Goal: Information Seeking & Learning: Learn about a topic

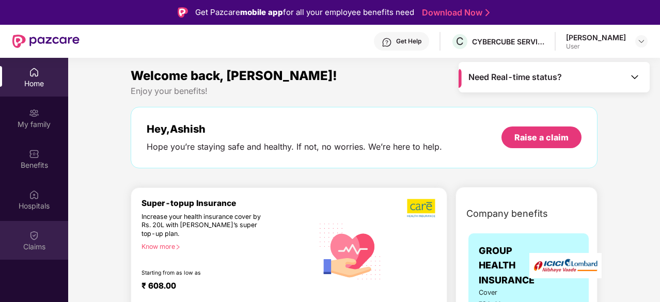
click at [36, 245] on div "Claims" at bounding box center [34, 247] width 68 height 10
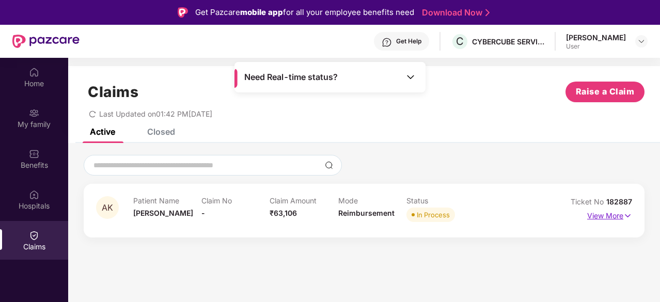
click at [590, 213] on p "View More" at bounding box center [609, 215] width 45 height 14
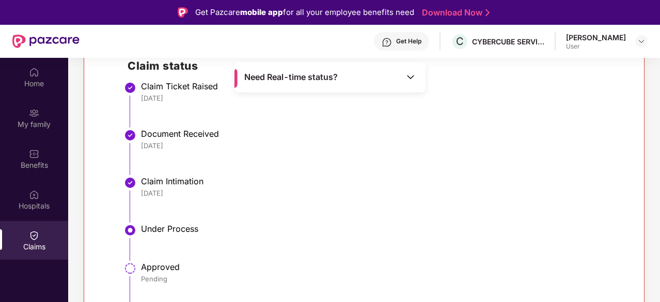
scroll to position [105, 0]
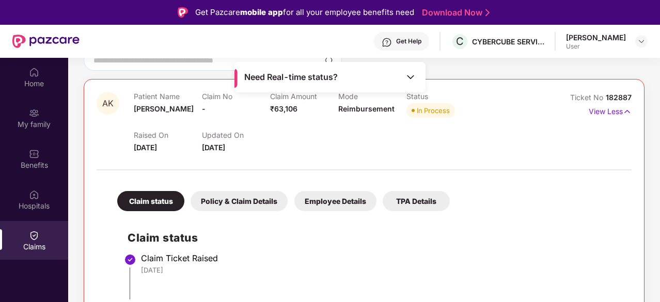
click at [415, 73] on img at bounding box center [410, 77] width 10 height 10
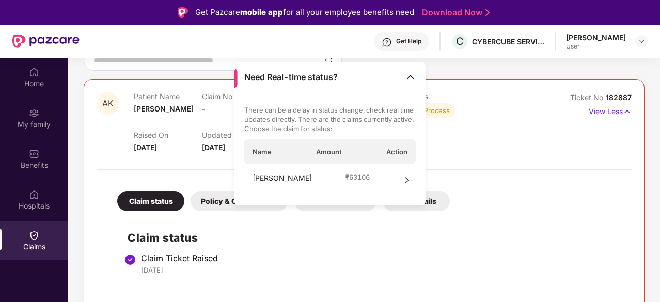
click at [378, 177] on div "Ashish Kumar ₹ 63106" at bounding box center [330, 180] width 172 height 32
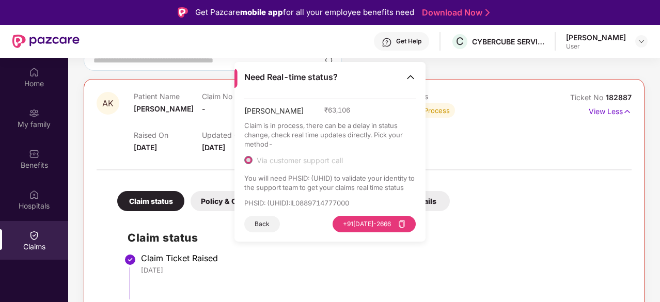
click at [298, 195] on div "Ashish Kumar ₹ 63,106 Claim is in process, there can be a delay in status chang…" at bounding box center [330, 166] width 172 height 134
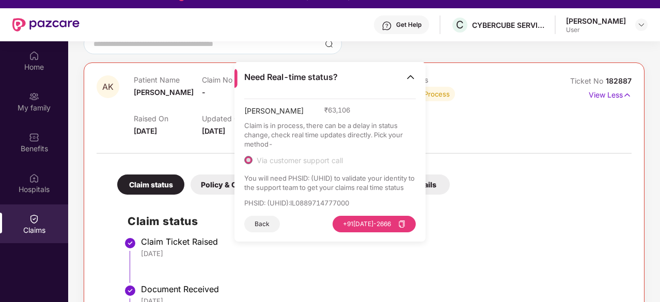
scroll to position [0, 0]
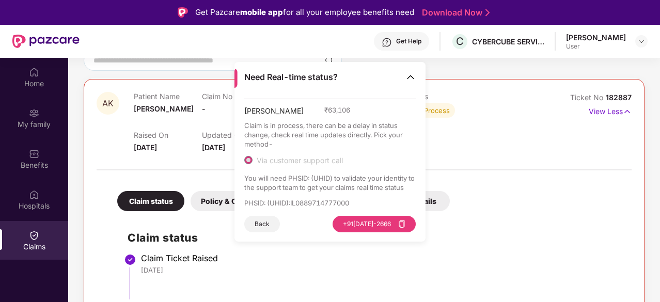
click at [341, 276] on li "Claim Ticket Raised 08 Oct 2025" at bounding box center [375, 281] width 494 height 48
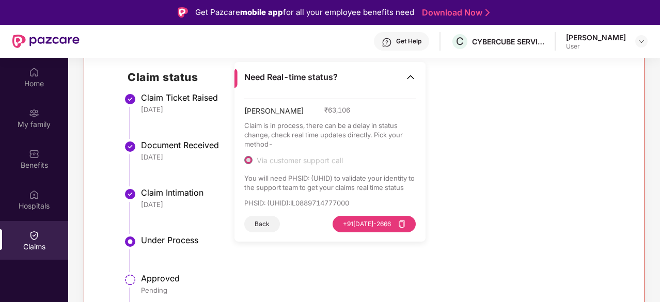
scroll to position [277, 0]
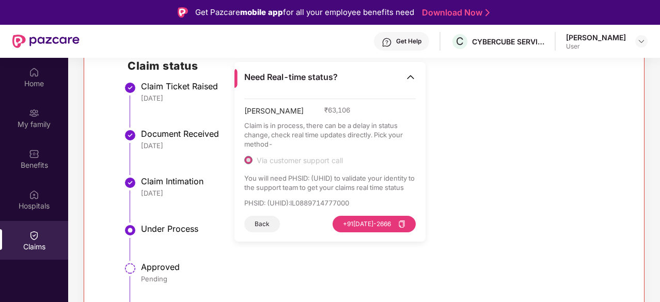
click at [412, 80] on img at bounding box center [410, 77] width 10 height 10
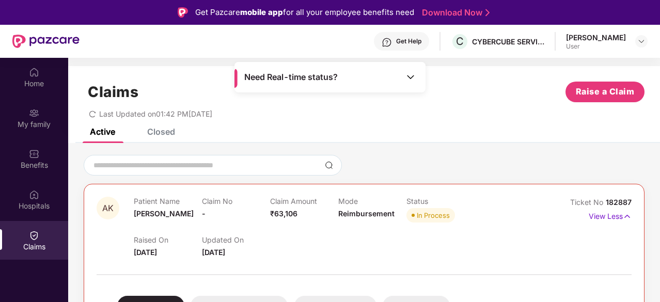
scroll to position [86, 0]
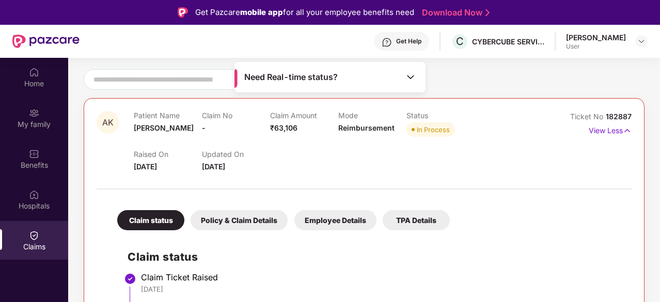
click at [244, 214] on div "Policy & Claim Details" at bounding box center [239, 220] width 97 height 20
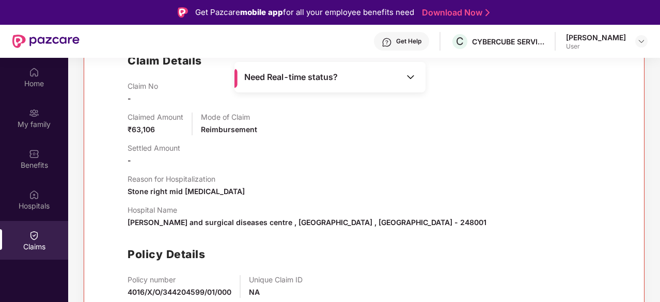
scroll to position [109, 0]
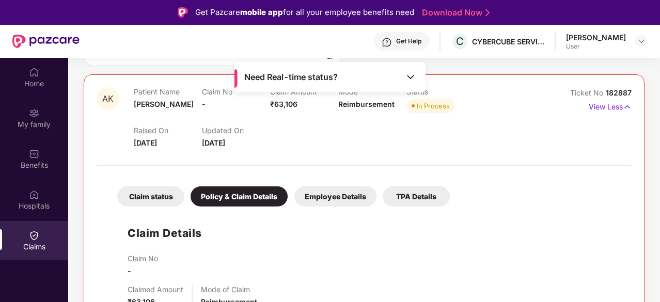
click at [352, 195] on div "Employee Details" at bounding box center [335, 196] width 82 height 20
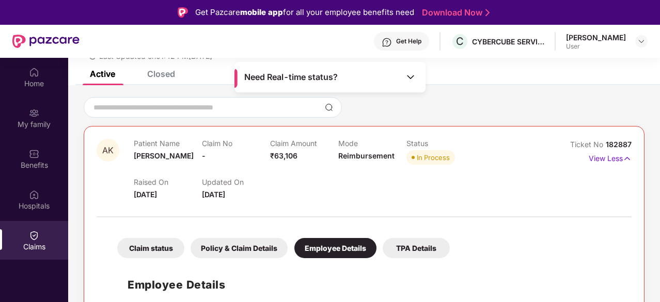
scroll to position [57, 0]
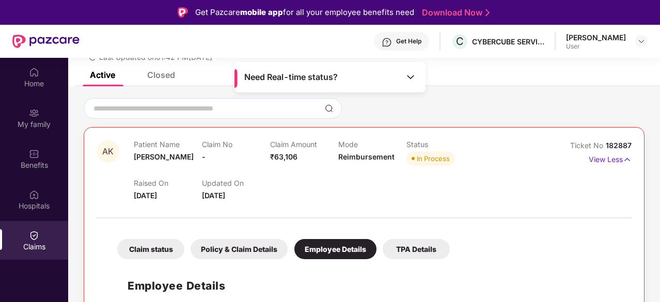
click at [414, 242] on div "TPA Details" at bounding box center [416, 249] width 67 height 20
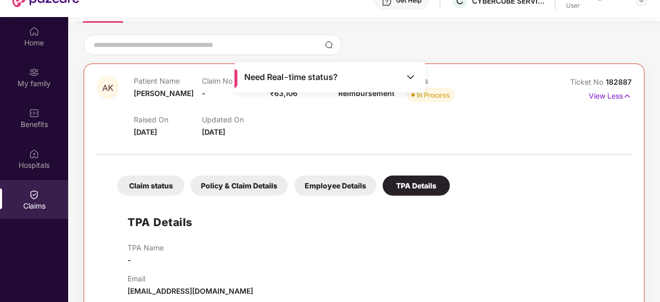
scroll to position [58, 0]
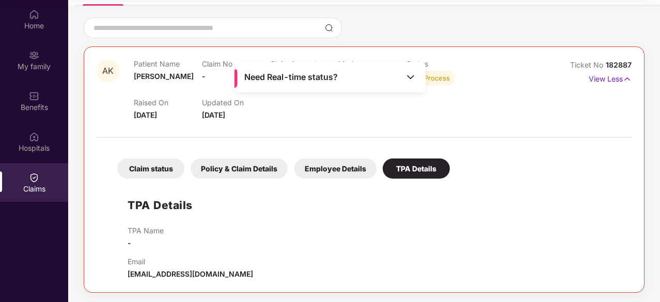
click at [164, 171] on div "Claim status" at bounding box center [150, 169] width 67 height 20
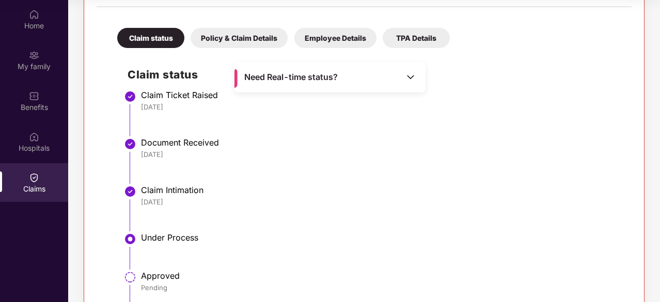
scroll to position [277, 0]
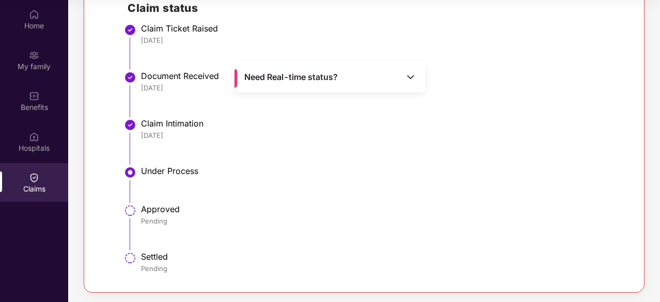
click at [151, 218] on div "Pending" at bounding box center [381, 220] width 480 height 9
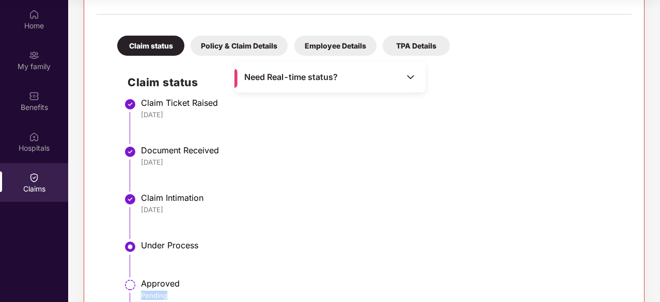
scroll to position [191, 0]
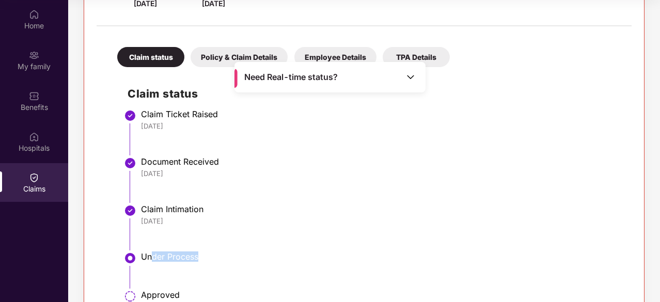
drag, startPoint x: 151, startPoint y: 255, endPoint x: 234, endPoint y: 256, distance: 83.7
click at [234, 256] on div "Under Process" at bounding box center [381, 256] width 480 height 10
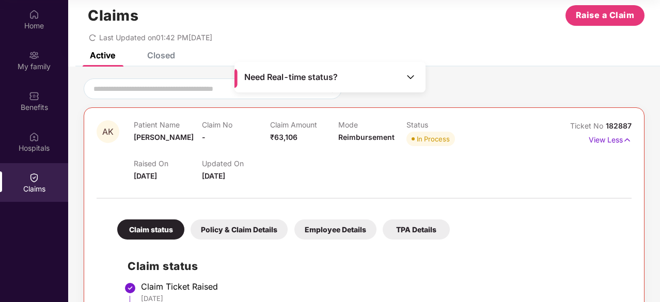
scroll to position [0, 0]
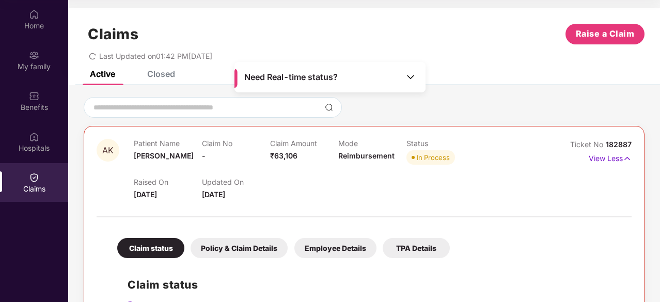
click at [417, 76] on div "Need Real-time status?" at bounding box center [329, 77] width 191 height 30
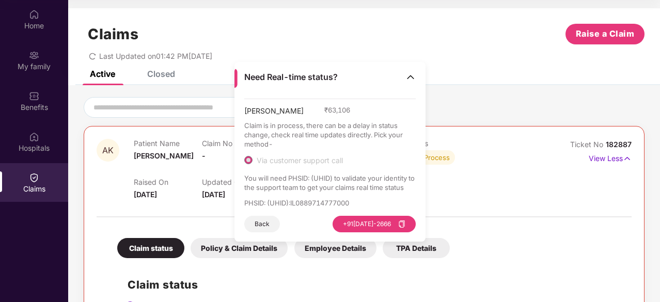
click at [417, 76] on div "Need Real-time status?" at bounding box center [329, 77] width 191 height 30
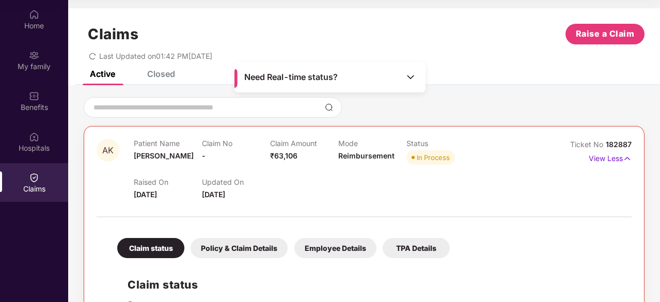
click at [417, 76] on div "Need Real-time status?" at bounding box center [329, 77] width 191 height 30
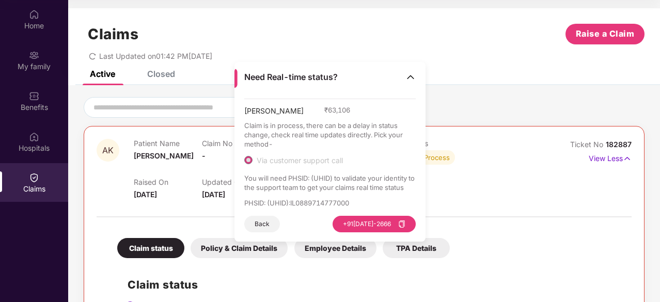
click at [417, 76] on div "Need Real-time status?" at bounding box center [329, 77] width 191 height 30
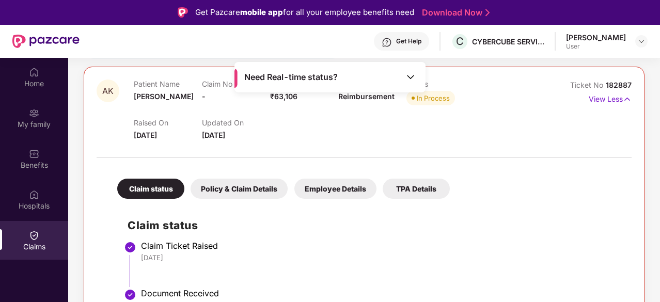
scroll to position [105, 0]
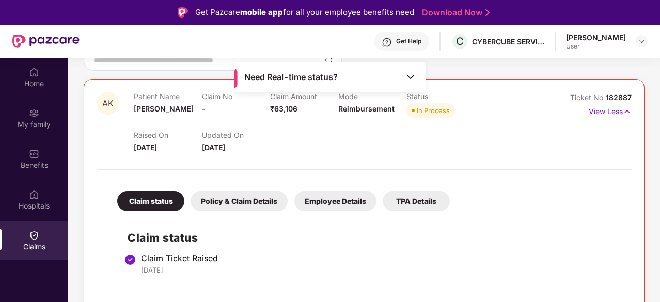
click at [228, 198] on div "Policy & Claim Details" at bounding box center [239, 201] width 97 height 20
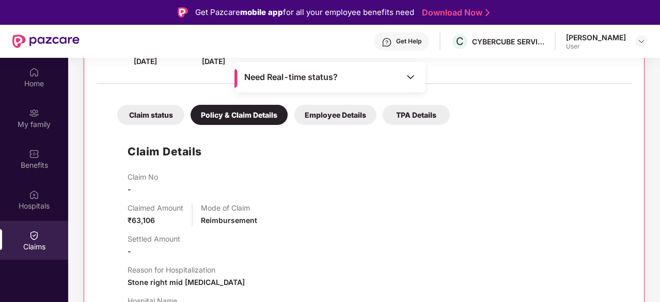
scroll to position [277, 0]
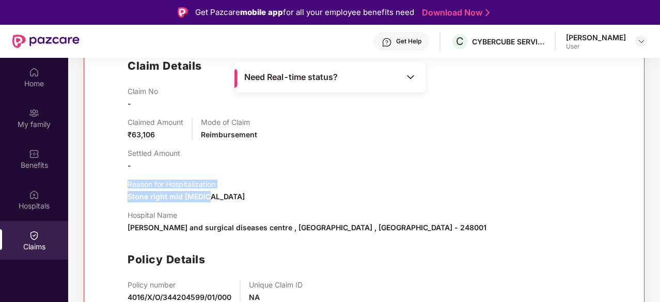
drag, startPoint x: 126, startPoint y: 181, endPoint x: 228, endPoint y: 191, distance: 102.7
click at [228, 191] on div "Claim Details Claim No - Claimed Amount ₹63,106 Mode of Claim Reimbursement Set…" at bounding box center [364, 193] width 514 height 298
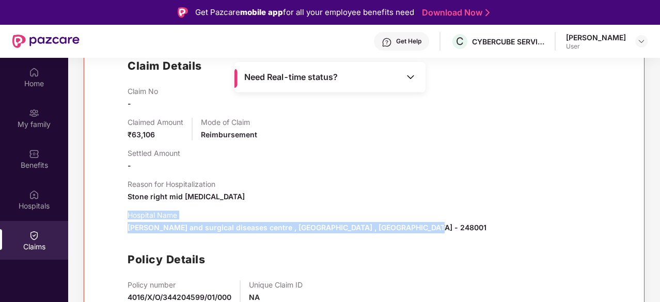
drag, startPoint x: 127, startPoint y: 211, endPoint x: 459, endPoint y: 230, distance: 332.6
click at [459, 230] on div "Claim Details Claim No - Claimed Amount ₹63,106 Mode of Claim Reimbursement Set…" at bounding box center [364, 193] width 514 height 298
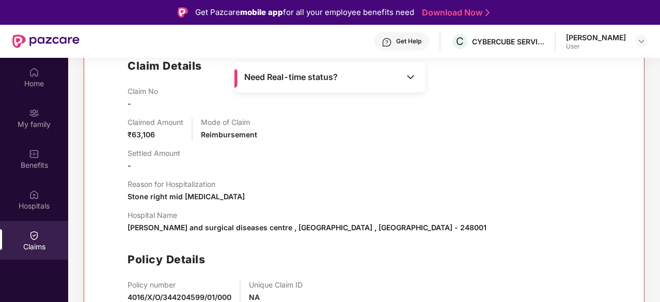
click at [413, 248] on div "Claim No - Claimed Amount ₹63,106 Mode of Claim Reimbursement Settled Amount - …" at bounding box center [375, 215] width 494 height 256
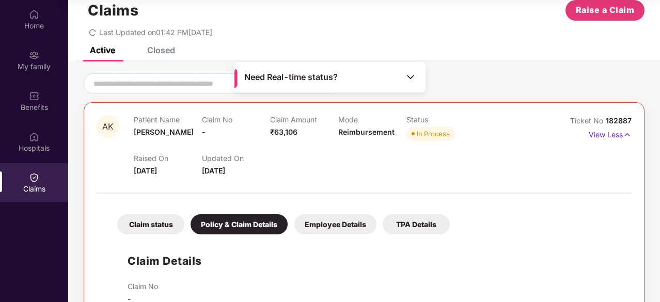
scroll to position [0, 0]
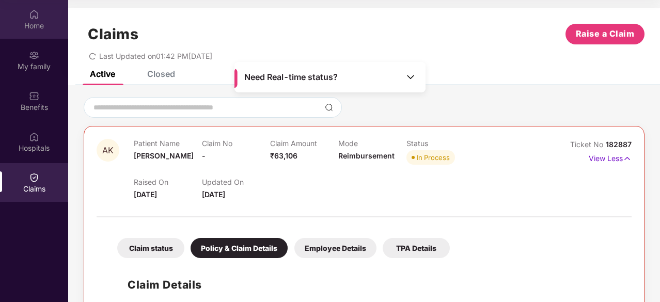
click at [28, 30] on div "Home" at bounding box center [34, 26] width 68 height 10
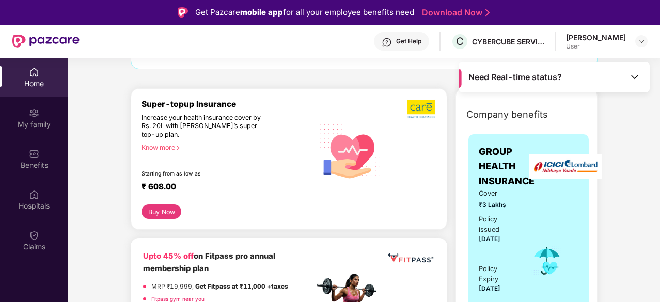
scroll to position [86, 0]
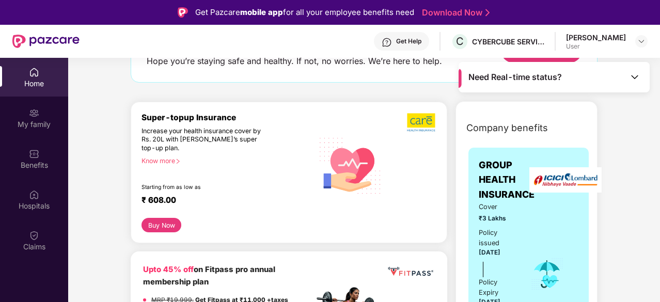
click at [190, 128] on div "Increase your health insurance cover by Rs. 20L with [PERSON_NAME]’s super top-…" at bounding box center [205, 140] width 128 height 26
click at [174, 220] on button "Buy Now" at bounding box center [161, 225] width 40 height 14
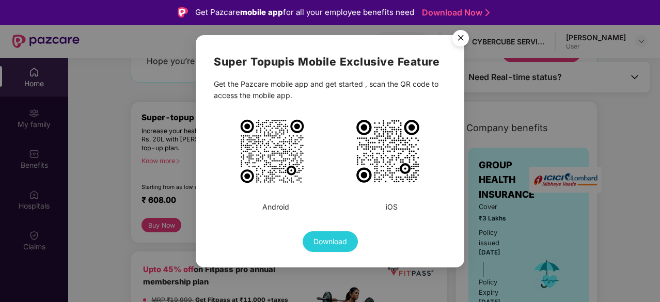
click at [274, 163] on img at bounding box center [272, 151] width 67 height 67
click at [79, 206] on div "Super Topup is Mobile Exclusive Feature Get the Pazcare mobile app and get star…" at bounding box center [330, 151] width 660 height 302
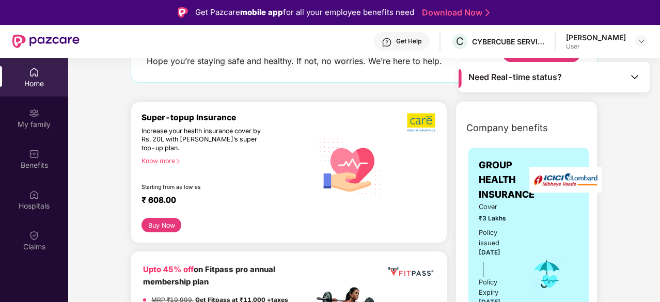
click at [162, 230] on button "Buy Now" at bounding box center [161, 225] width 40 height 14
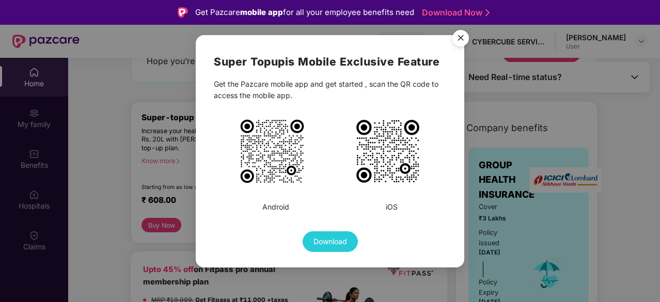
click at [276, 175] on img at bounding box center [272, 151] width 67 height 67
click at [332, 241] on span "Download" at bounding box center [330, 241] width 34 height 11
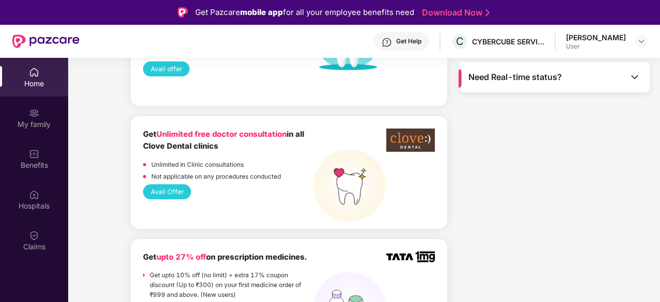
scroll to position [516, 0]
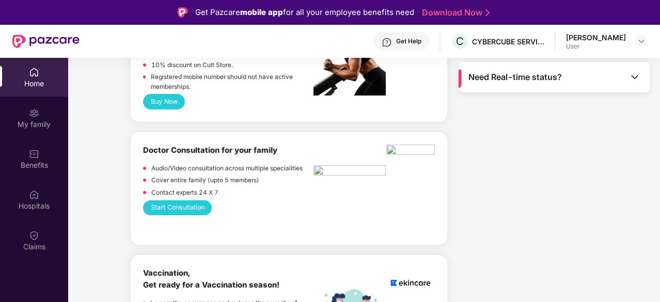
click at [191, 209] on button "Start Consultation" at bounding box center [177, 207] width 69 height 15
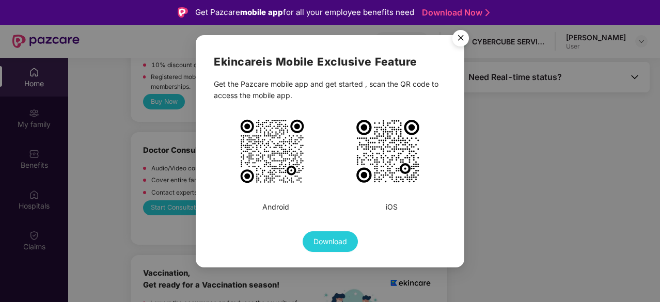
click at [466, 39] on img "Close" at bounding box center [460, 39] width 29 height 29
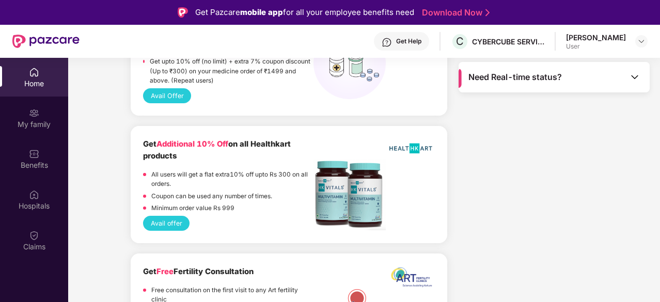
scroll to position [1205, 0]
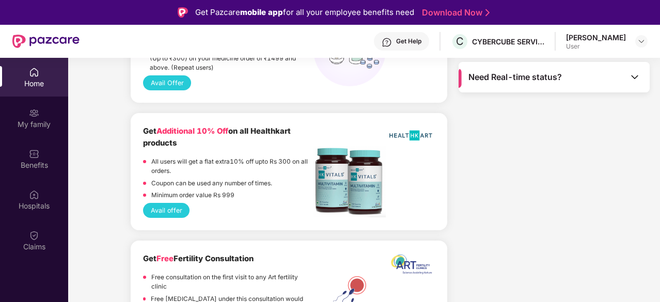
click at [340, 172] on img at bounding box center [349, 181] width 72 height 71
click at [162, 203] on button "Avail offer" at bounding box center [166, 210] width 46 height 15
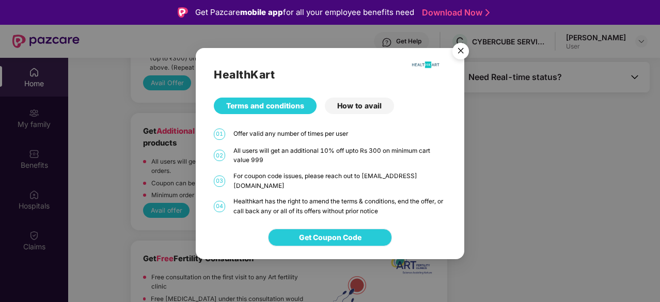
click at [336, 237] on span "Get Coupon Code" at bounding box center [330, 237] width 62 height 11
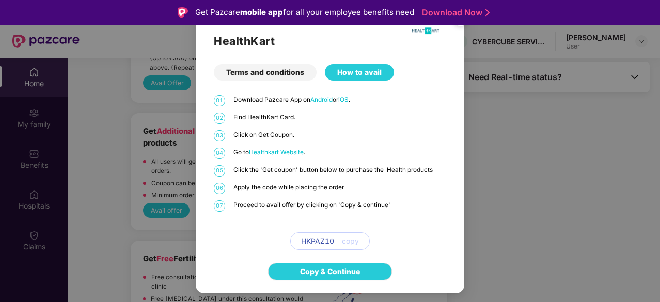
click at [494, 143] on div "HealthKart Terms and conditions How to avail 01 Download Pazcare App on Android…" at bounding box center [330, 151] width 660 height 302
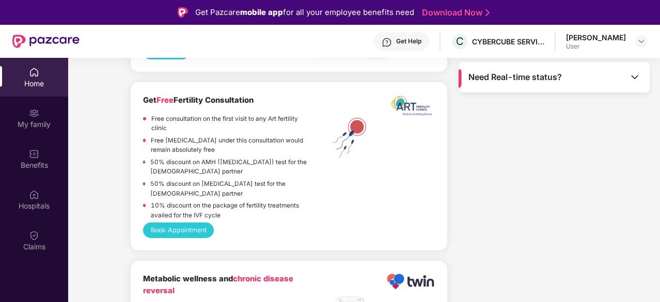
scroll to position [1377, 0]
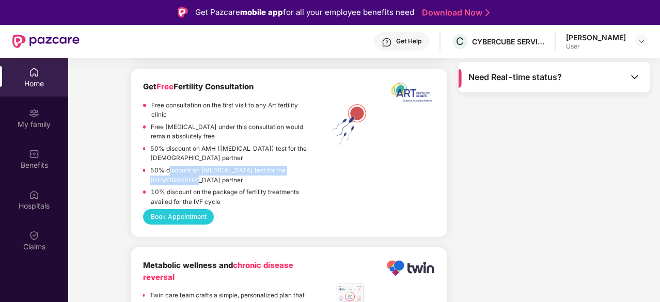
drag, startPoint x: 170, startPoint y: 152, endPoint x: 197, endPoint y: 162, distance: 27.9
click at [197, 166] on p "50% discount on [MEDICAL_DATA] test for the [DEMOGRAPHIC_DATA] partner" at bounding box center [231, 175] width 163 height 19
click at [319, 165] on div "Get Free Fertility Consultation Free consultation on the first visit to any Art…" at bounding box center [289, 145] width 292 height 128
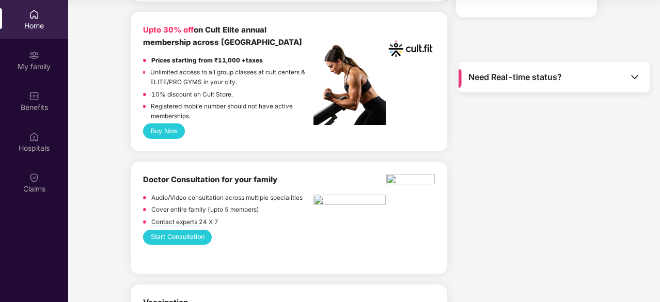
scroll to position [0, 0]
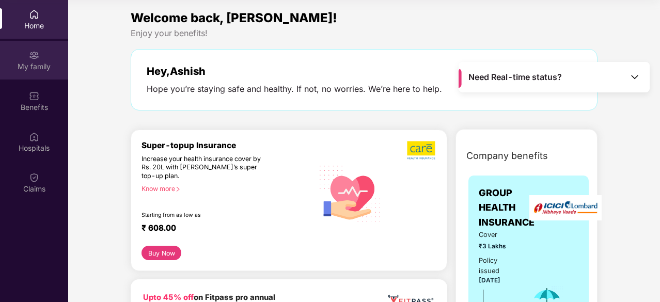
click at [42, 67] on div "My family" at bounding box center [34, 66] width 68 height 10
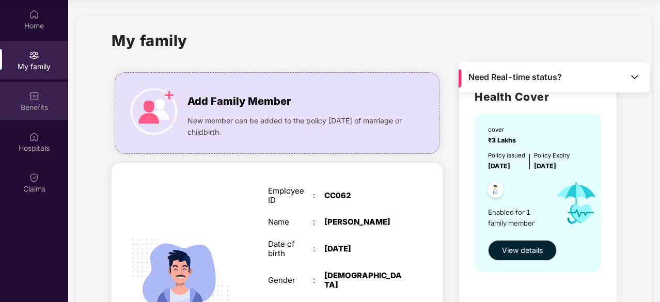
click at [33, 104] on div "Benefits" at bounding box center [34, 107] width 68 height 10
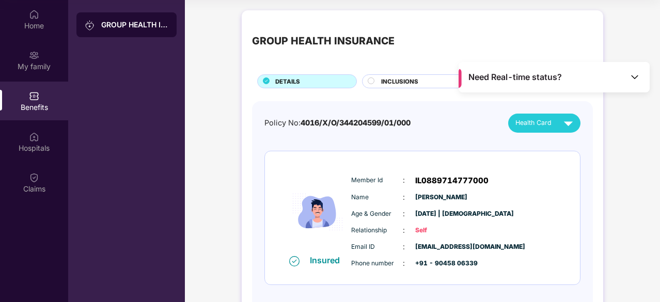
click at [407, 85] on span "INCLUSIONS" at bounding box center [399, 81] width 37 height 9
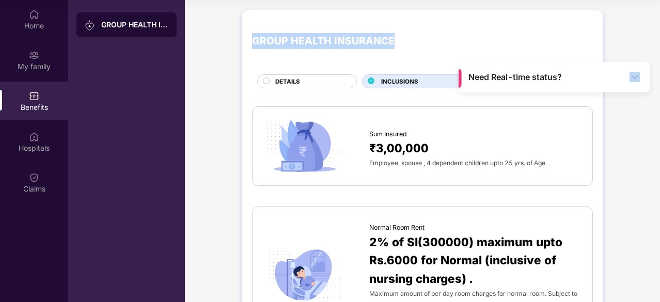
drag, startPoint x: 644, startPoint y: 69, endPoint x: 660, endPoint y: 38, distance: 34.9
click at [659, 38] on html "Get Pazcare mobile app for all your employee benefits need Download Now Get Hel…" at bounding box center [330, 93] width 660 height 302
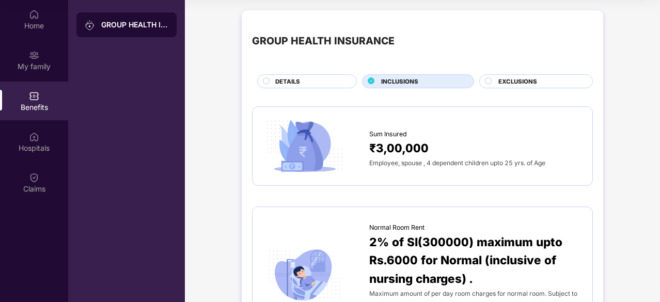
click at [500, 82] on span "EXCLUSIONS" at bounding box center [517, 81] width 39 height 9
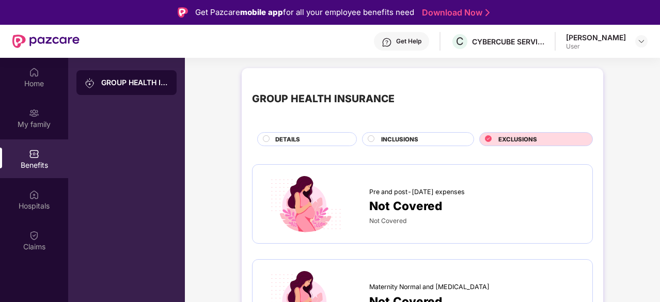
click at [405, 141] on span "INCLUSIONS" at bounding box center [399, 139] width 37 height 9
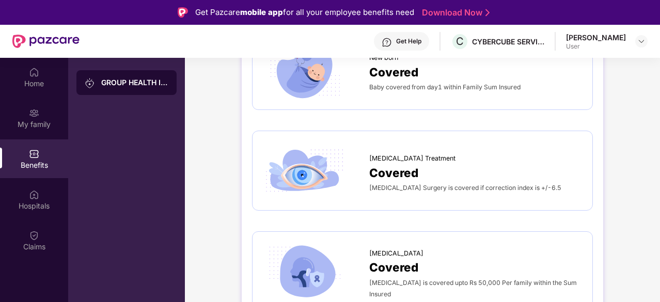
scroll to position [1205, 0]
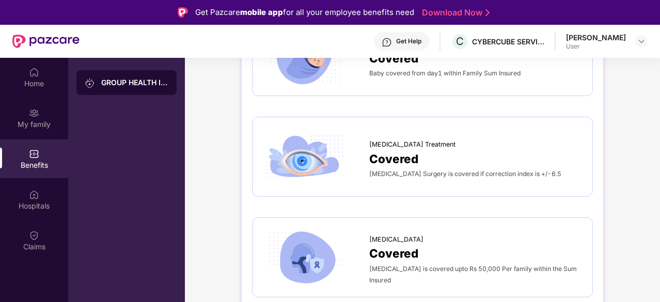
click at [407, 172] on span "[MEDICAL_DATA] Surgery is covered if correction index is +/-6.5" at bounding box center [465, 174] width 192 height 8
click at [402, 150] on span "Covered" at bounding box center [393, 159] width 49 height 18
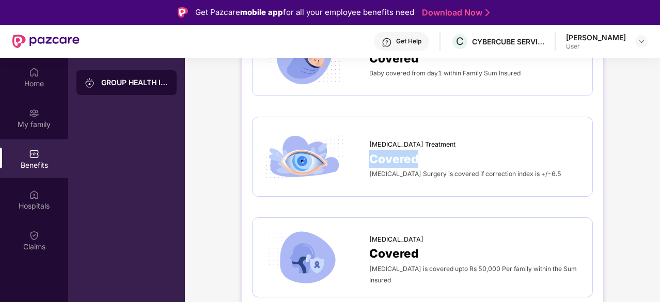
click at [339, 156] on img at bounding box center [305, 157] width 84 height 58
click at [431, 168] on div "[MEDICAL_DATA] Surgery is covered if correction index is +/-6.5" at bounding box center [475, 173] width 213 height 11
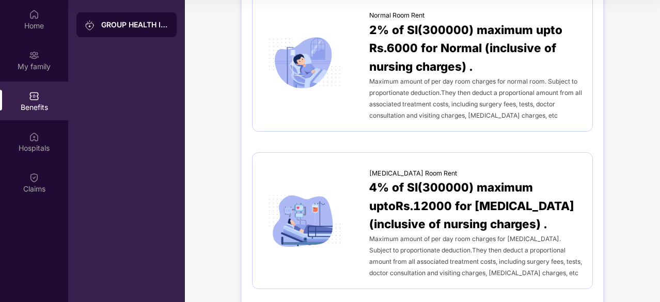
scroll to position [0, 0]
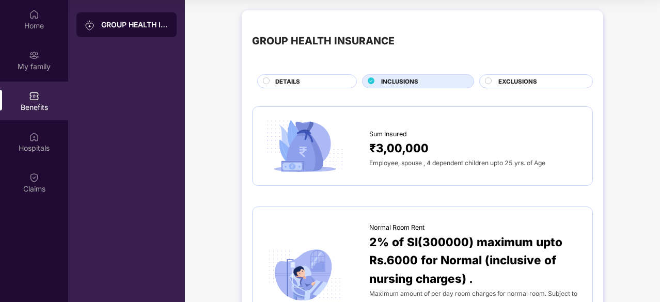
click at [522, 81] on span "EXCLUSIONS" at bounding box center [517, 81] width 39 height 9
